Goal: Information Seeking & Learning: Understand process/instructions

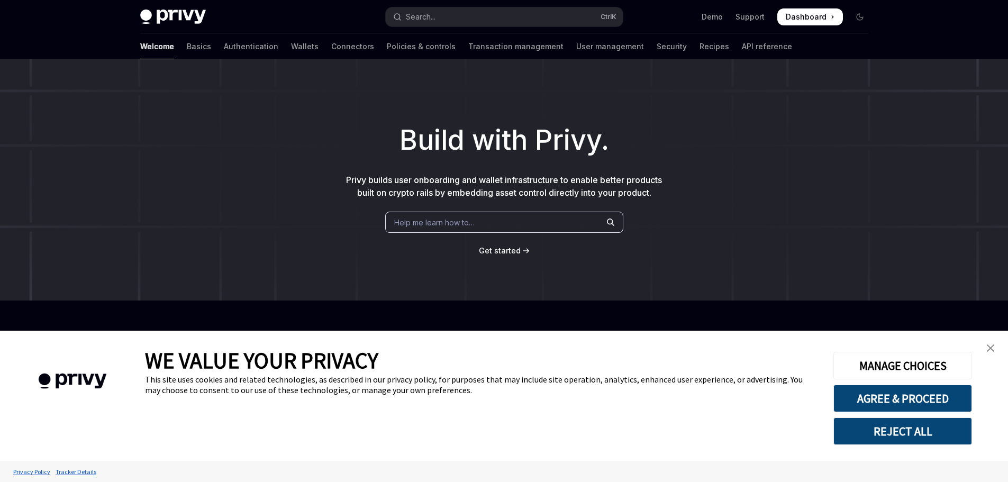
click at [990, 349] on img "close banner" at bounding box center [990, 348] width 7 height 7
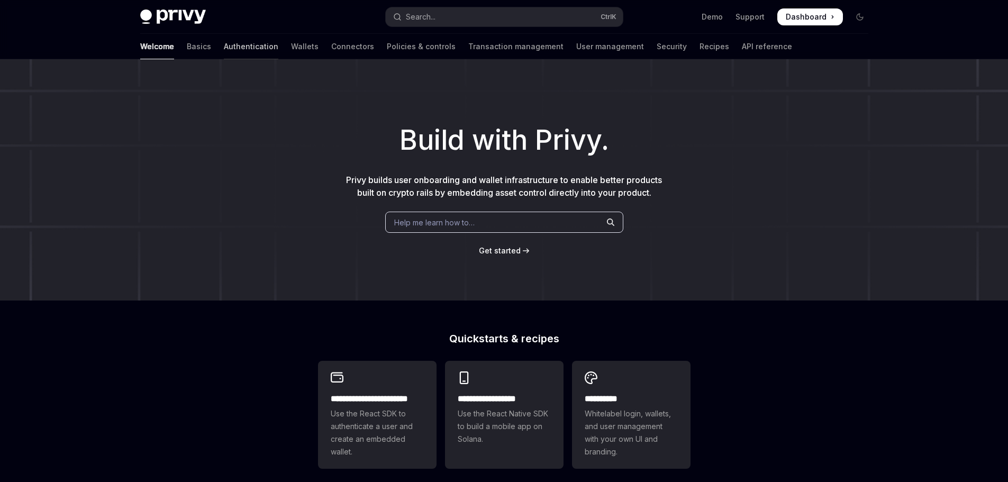
click at [224, 52] on link "Authentication" at bounding box center [251, 46] width 55 height 25
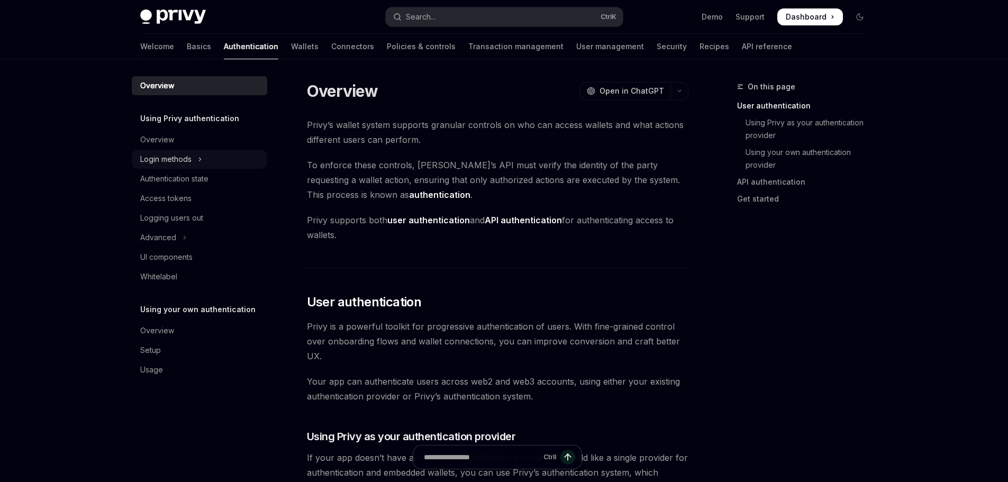
click at [203, 158] on button "Login methods" at bounding box center [199, 159] width 135 height 19
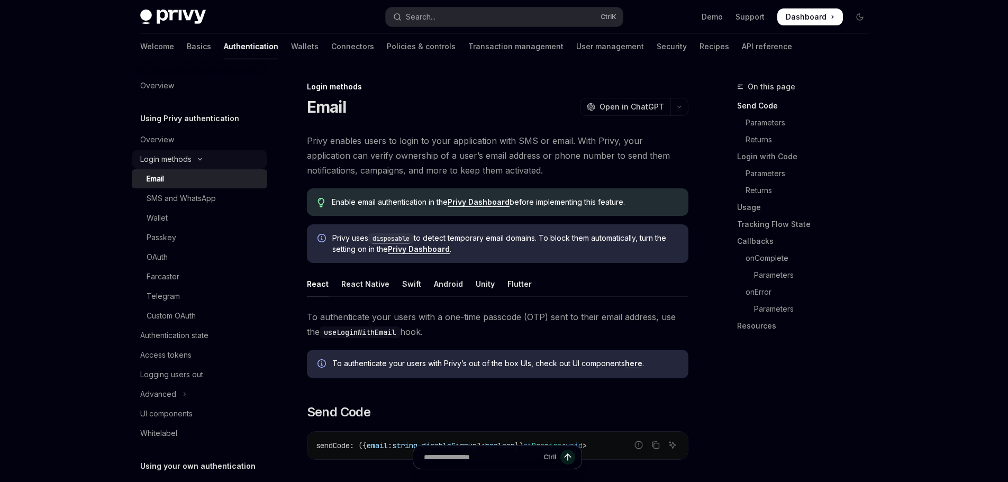
click at [189, 161] on div "Login methods" at bounding box center [165, 159] width 51 height 13
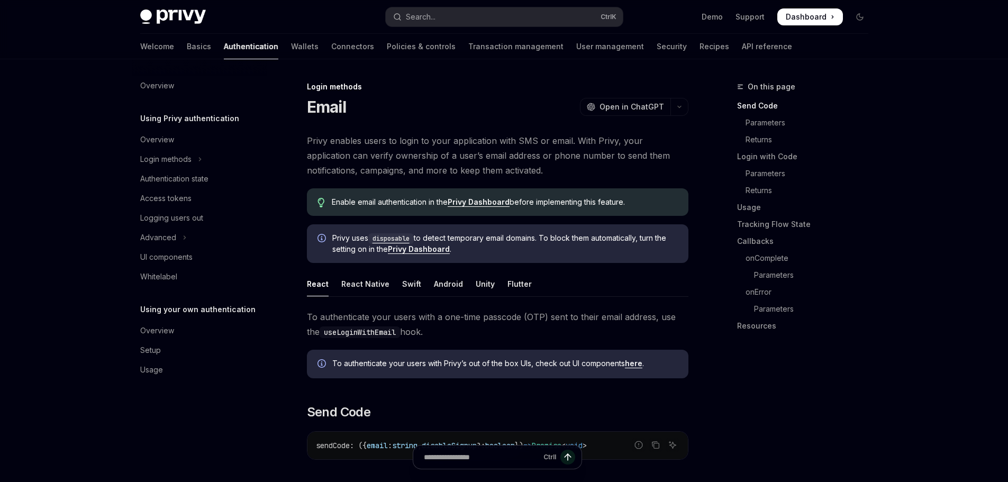
click at [724, 45] on div "Welcome Basics Authentication Wallets Connectors Policies & controls Transactio…" at bounding box center [504, 46] width 779 height 25
click at [742, 45] on link "API reference" at bounding box center [767, 46] width 50 height 25
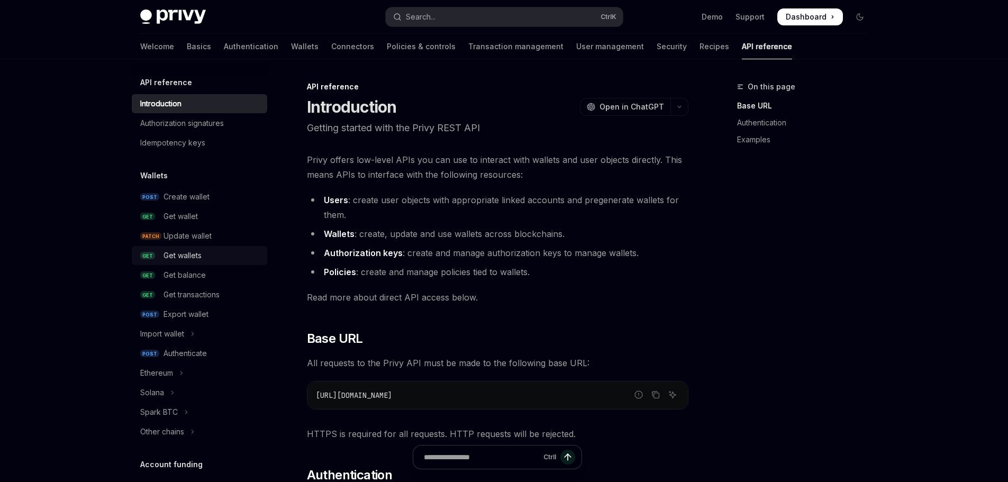
scroll to position [159, 0]
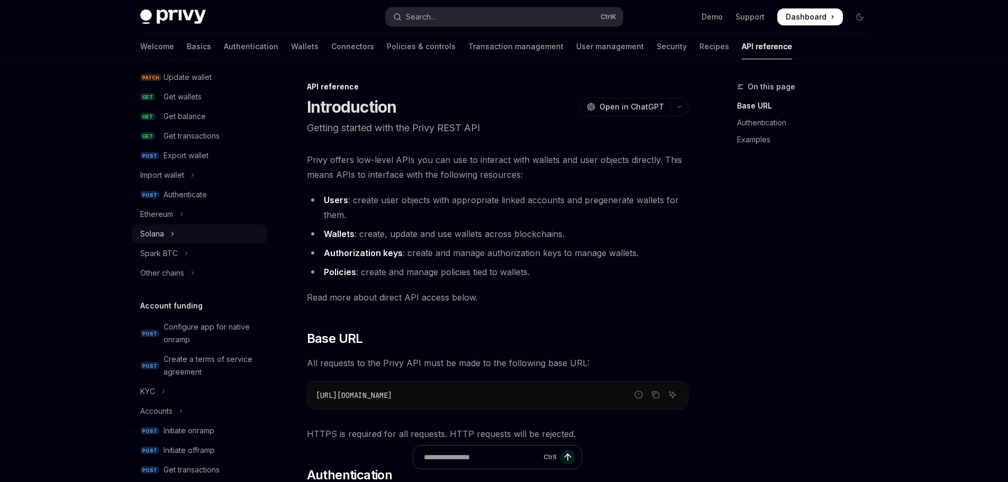
click at [174, 234] on icon "Toggle Solana section" at bounding box center [172, 234] width 4 height 13
type textarea "*"
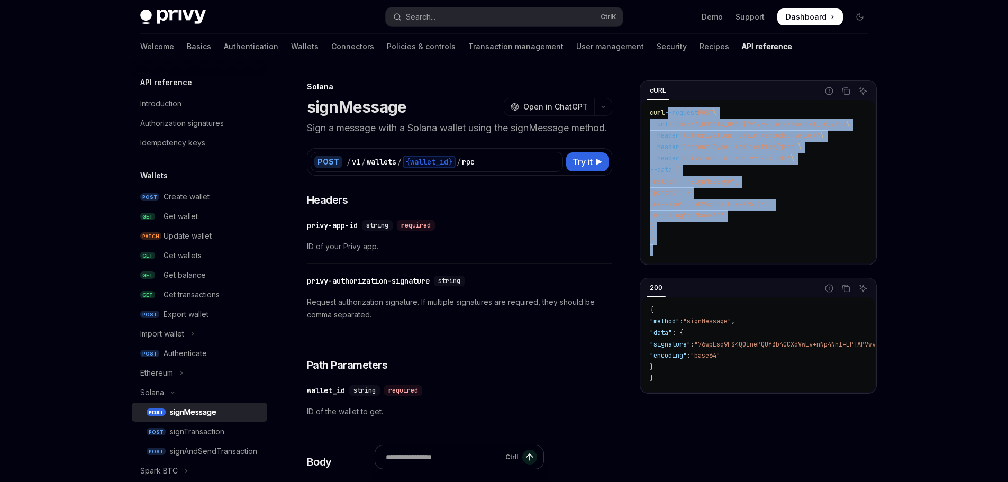
drag, startPoint x: 705, startPoint y: 213, endPoint x: 669, endPoint y: 106, distance: 112.8
click at [669, 106] on div "curl --request POST \ --url https://[DOMAIN_NAME]/v1/wallets/{wallet_id}/rpc \ …" at bounding box center [758, 182] width 234 height 164
click at [668, 122] on span "--url" at bounding box center [659, 124] width 19 height 8
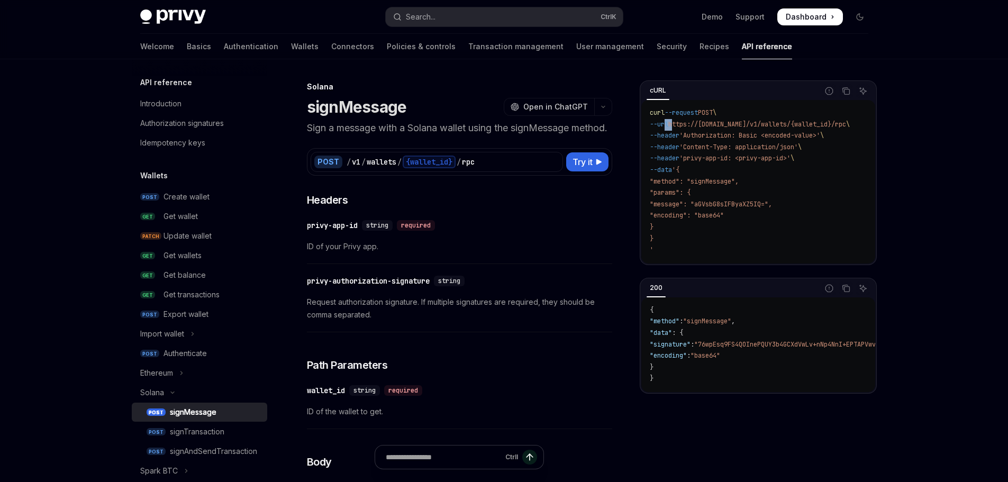
click at [668, 122] on span "--url" at bounding box center [659, 124] width 19 height 8
click at [670, 130] on code "curl --request POST \ --url https://[DOMAIN_NAME]/v1/wallets/{wallet_id}/rpc \ …" at bounding box center [762, 181] width 225 height 149
click at [671, 133] on span "--header" at bounding box center [665, 135] width 30 height 8
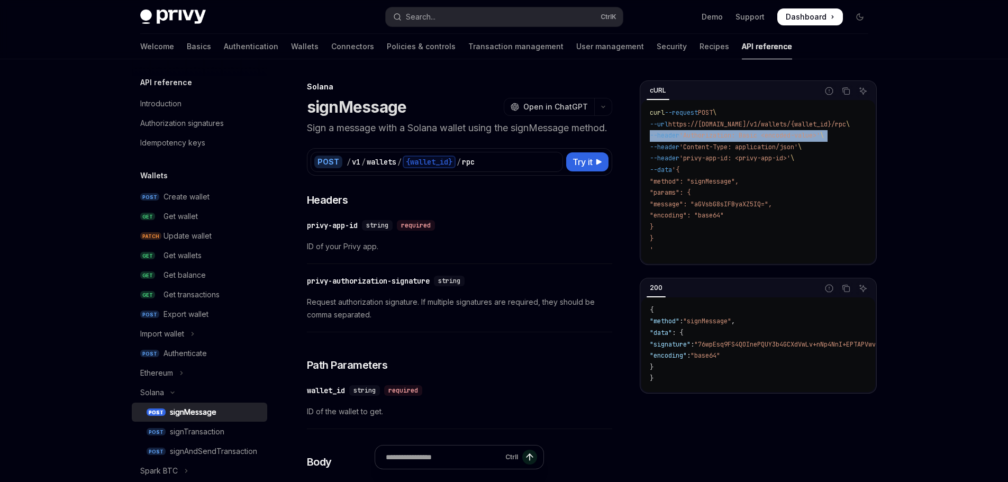
click at [671, 133] on span "--header" at bounding box center [665, 135] width 30 height 8
click at [671, 144] on span "--header" at bounding box center [665, 147] width 30 height 8
click at [670, 151] on code "curl --request POST \ --url https://[DOMAIN_NAME]/v1/wallets/{wallet_id}/rpc \ …" at bounding box center [762, 181] width 225 height 149
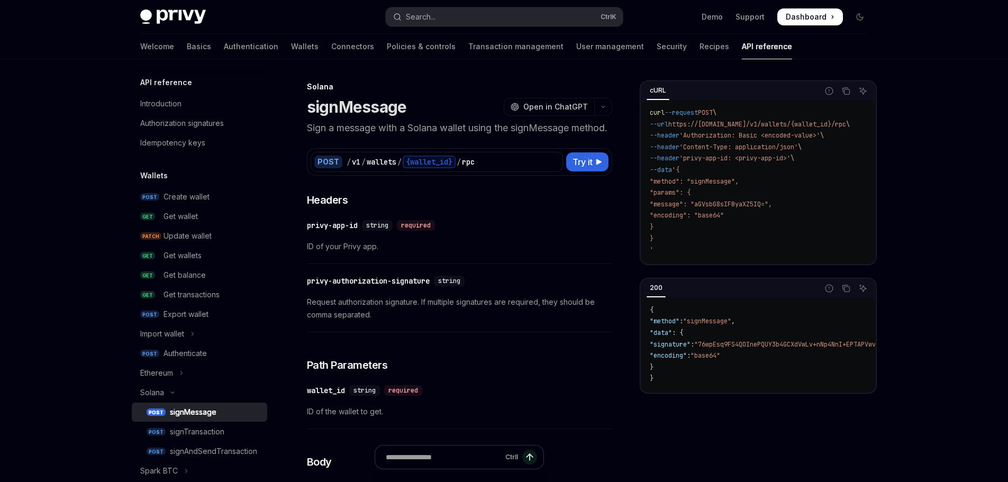
click at [670, 162] on code "curl --request POST \ --url https://[DOMAIN_NAME]/v1/wallets/{wallet_id}/rpc \ …" at bounding box center [762, 181] width 225 height 149
click at [670, 163] on code "curl --request POST \ --url https://[DOMAIN_NAME]/v1/wallets/{wallet_id}/rpc \ …" at bounding box center [762, 181] width 225 height 149
click at [673, 175] on code "curl --request POST \ --url https://[DOMAIN_NAME]/v1/wallets/{wallet_id}/rpc \ …" at bounding box center [762, 181] width 225 height 149
